Goal: Use online tool/utility: Utilize a website feature to perform a specific function

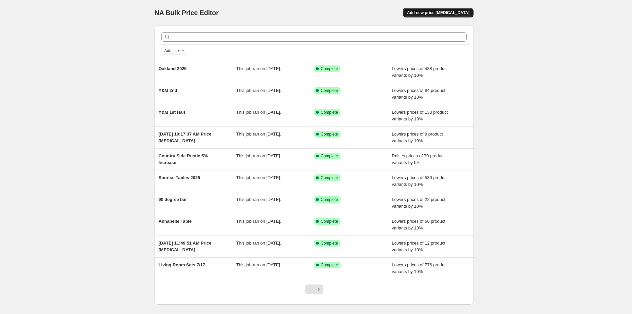
click at [461, 12] on span "Add new price [MEDICAL_DATA]" at bounding box center [438, 12] width 62 height 5
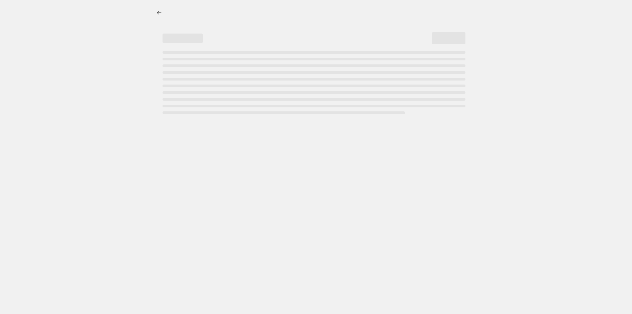
select select "percentage"
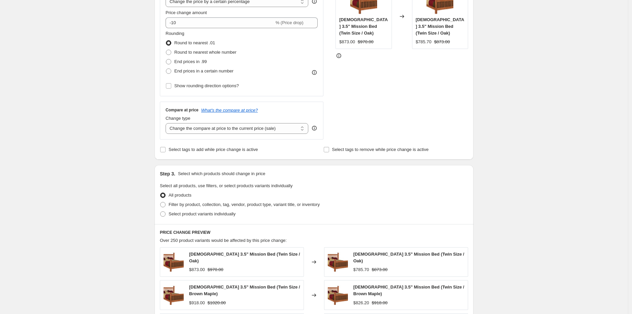
scroll to position [149, 0]
click at [199, 215] on span "Select product variants individually" at bounding box center [202, 213] width 67 height 5
click at [161, 211] on input "Select product variants individually" at bounding box center [160, 211] width 0 height 0
radio input "true"
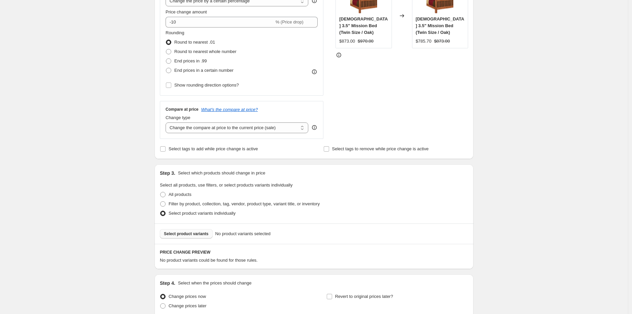
click at [199, 237] on button "Select product variants" at bounding box center [186, 233] width 53 height 9
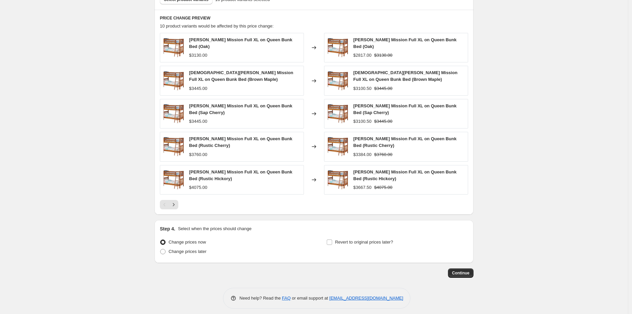
scroll to position [389, 0]
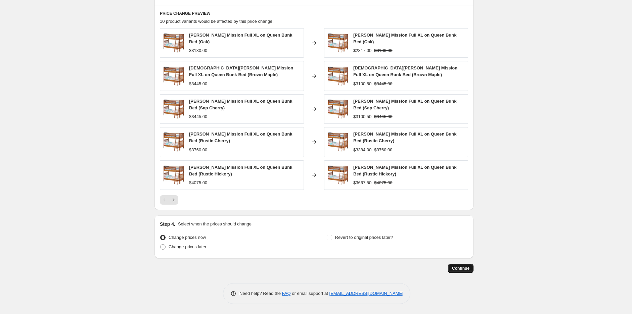
click at [461, 265] on button "Continue" at bounding box center [461, 268] width 26 height 9
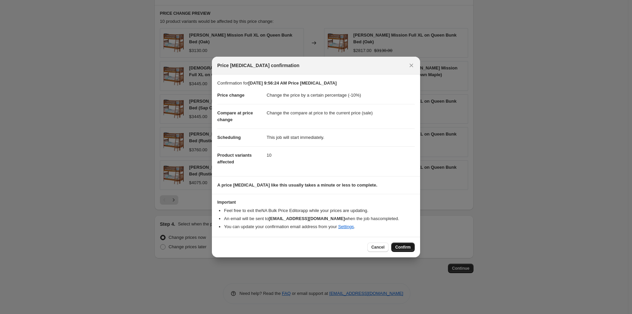
click at [408, 246] on span "Confirm" at bounding box center [402, 247] width 15 height 5
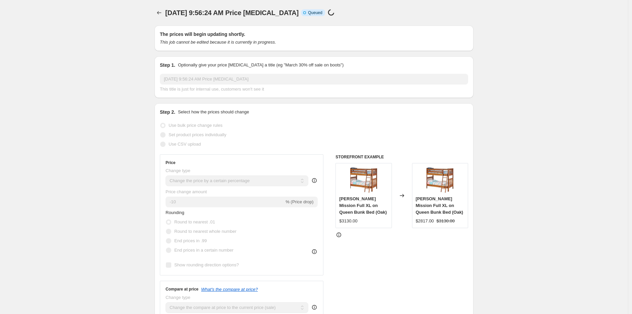
select select "percentage"
